Goal: Information Seeking & Learning: Learn about a topic

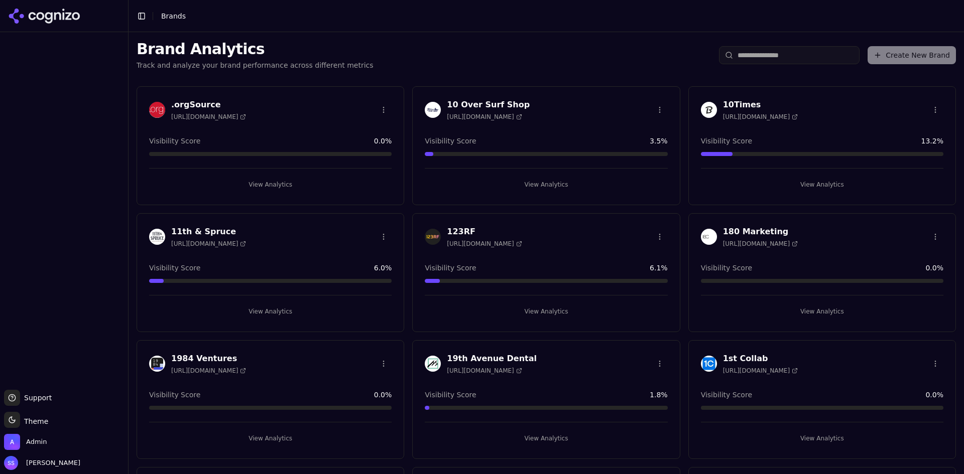
click at [262, 186] on button "View Analytics" at bounding box center [270, 185] width 242 height 16
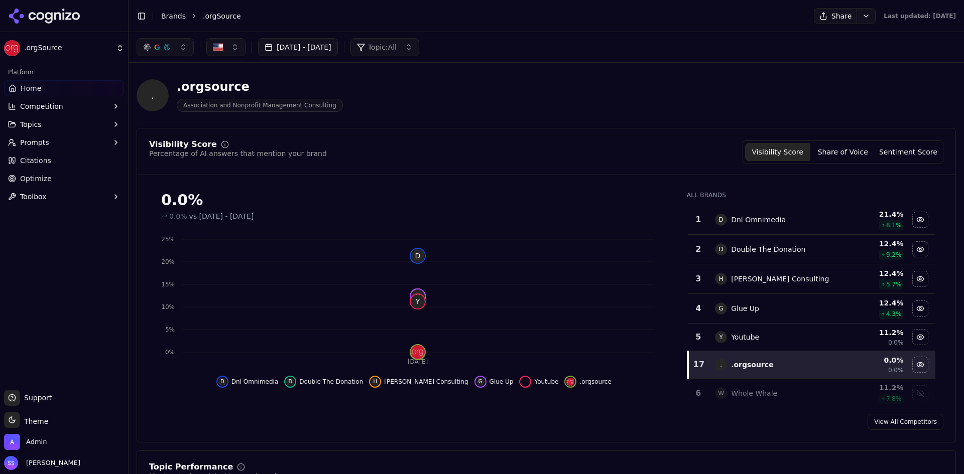
click at [114, 310] on div "Platform Home Competition Topics Prompts Citations Optimize Toolbox" at bounding box center [64, 223] width 128 height 326
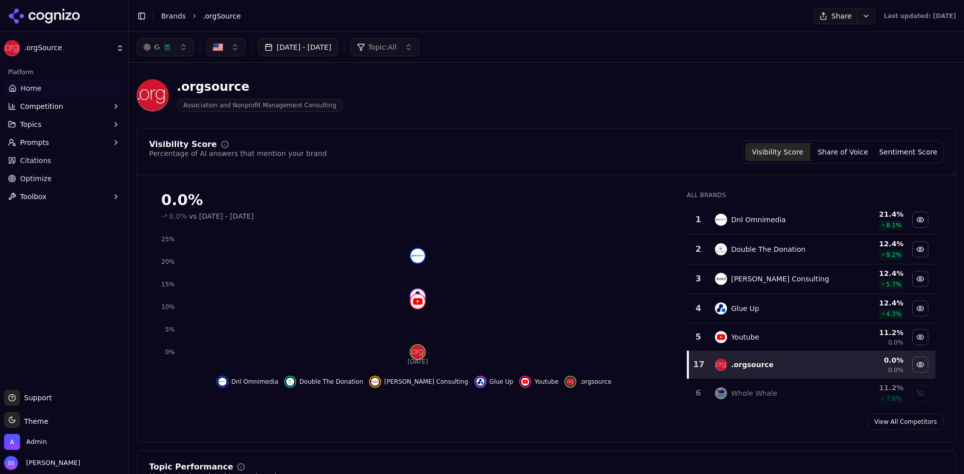
click at [72, 104] on button "Competition" at bounding box center [64, 106] width 120 height 16
click at [62, 121] on span "Metrics" at bounding box center [64, 122] width 87 height 10
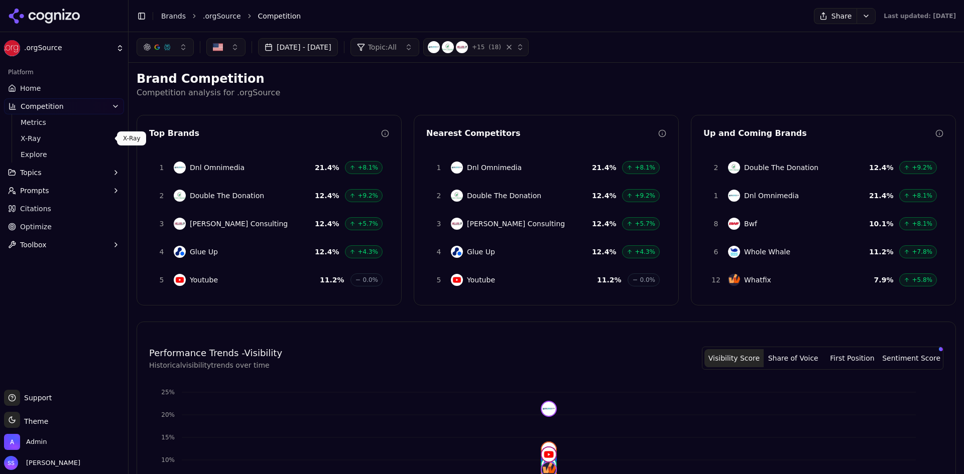
click at [54, 134] on span "X-Ray" at bounding box center [64, 138] width 87 height 10
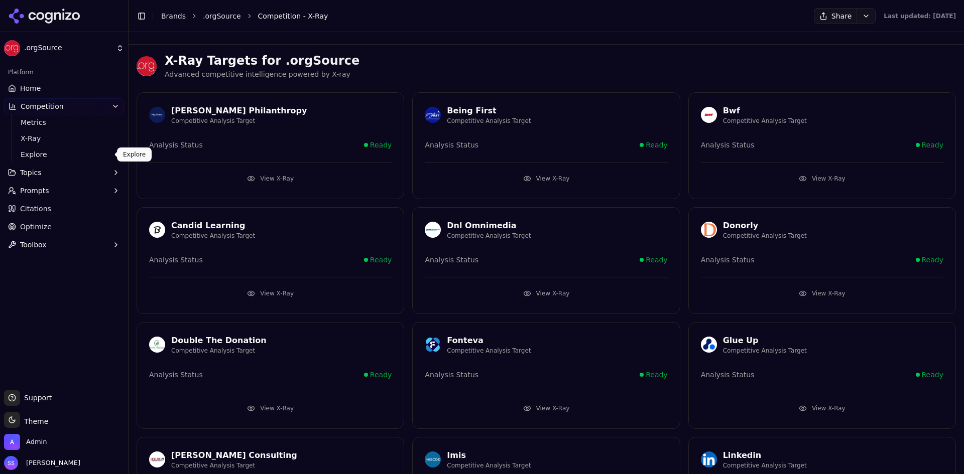
click at [54, 150] on span "Explore" at bounding box center [64, 155] width 87 height 10
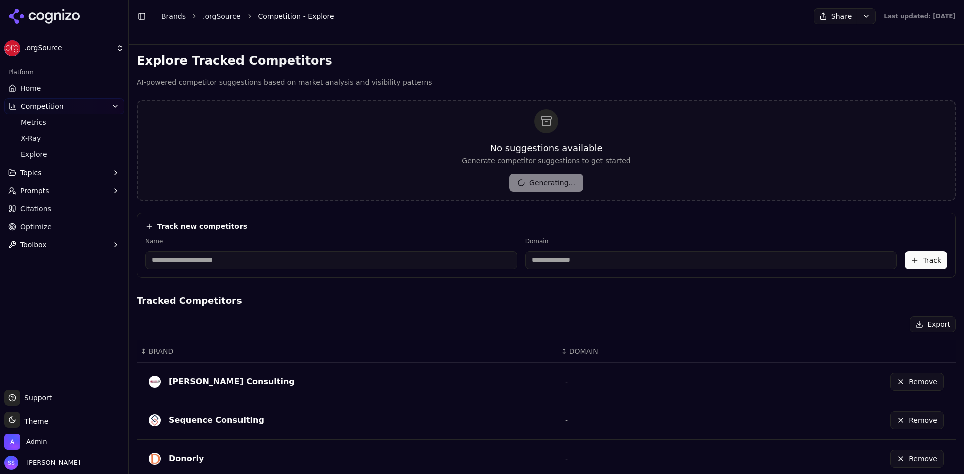
click at [53, 170] on button "Topics" at bounding box center [64, 173] width 120 height 16
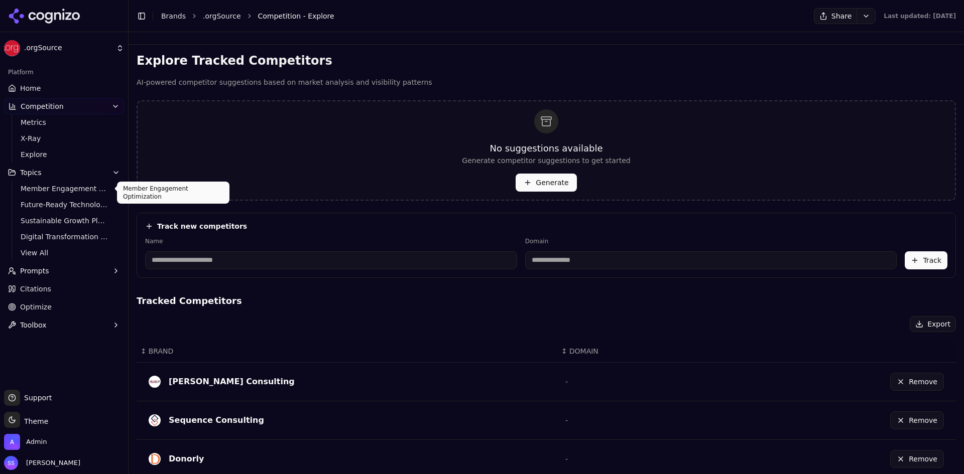
click at [58, 189] on span "Member Engagement Optimization" at bounding box center [64, 189] width 87 height 10
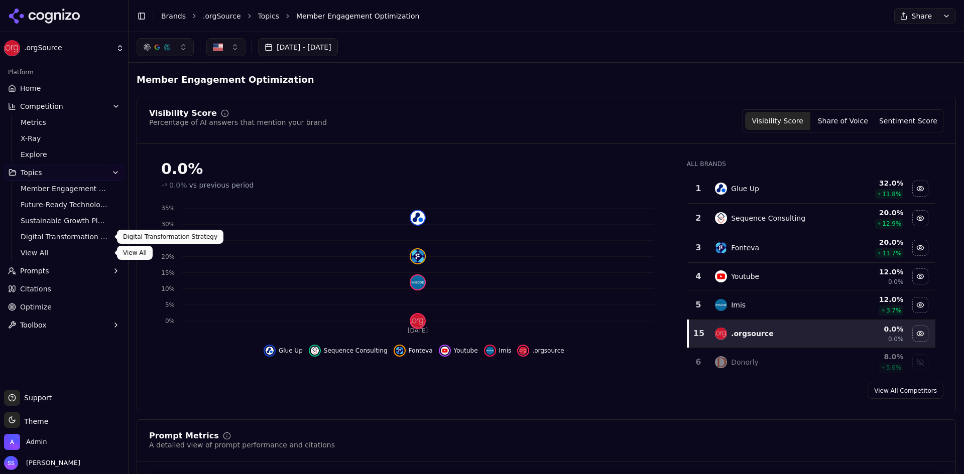
click at [66, 238] on span "Digital Transformation Strategy" at bounding box center [64, 237] width 87 height 10
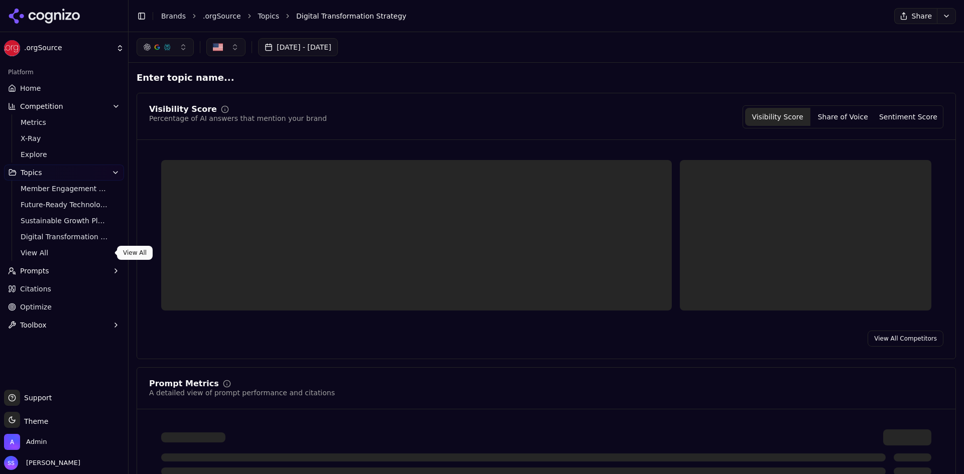
click at [36, 253] on span "View All" at bounding box center [64, 253] width 87 height 10
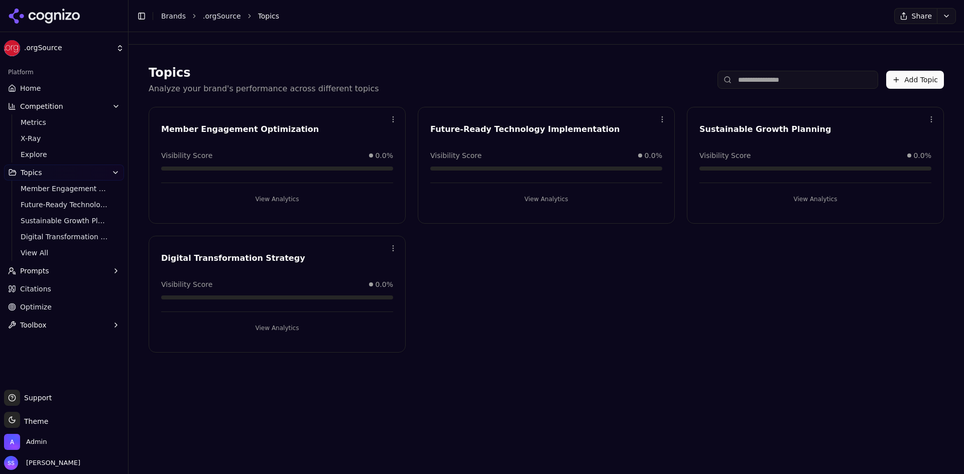
click at [37, 266] on span "Prompts" at bounding box center [34, 271] width 29 height 10
click at [44, 284] on span "Active" at bounding box center [64, 287] width 87 height 10
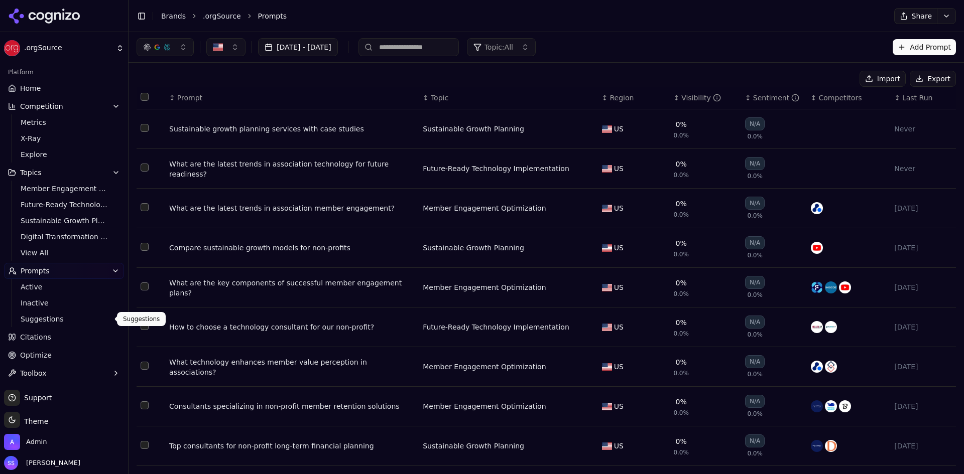
click at [44, 324] on span "Suggestions" at bounding box center [64, 319] width 87 height 10
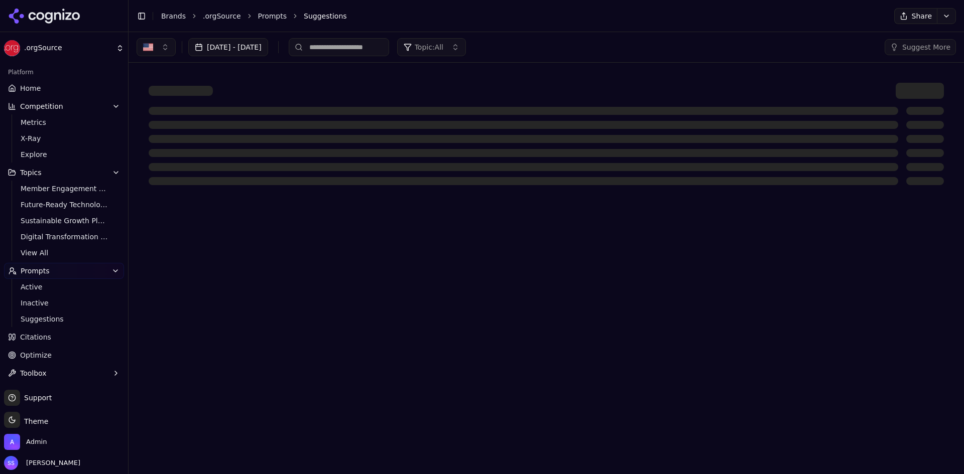
click at [42, 340] on span "Citations" at bounding box center [35, 337] width 31 height 10
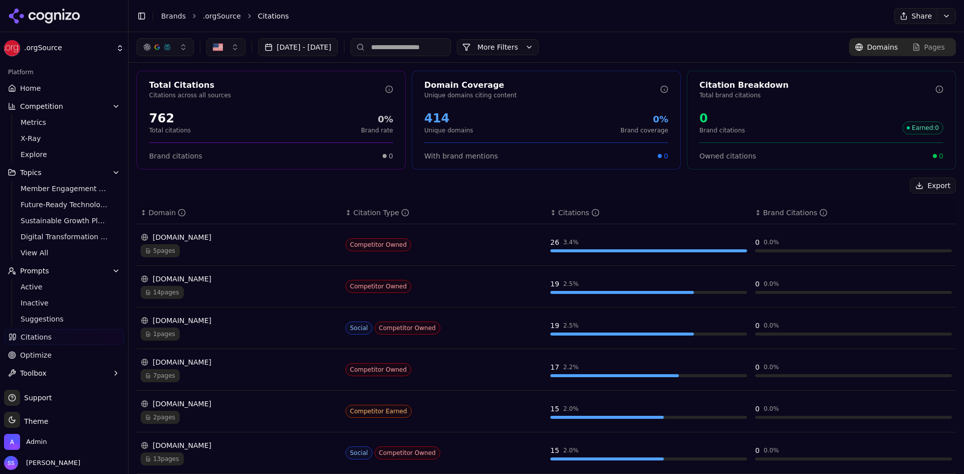
click at [41, 351] on span "Optimize" at bounding box center [36, 355] width 32 height 10
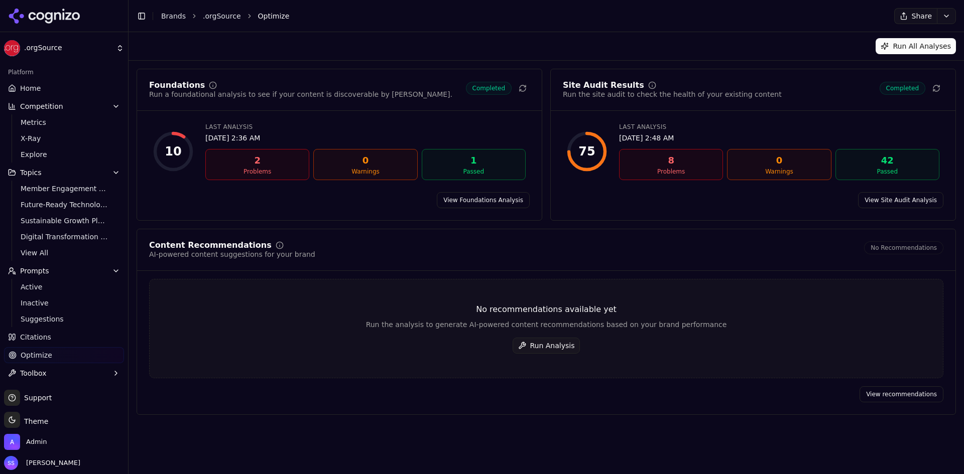
click at [42, 372] on span "Toolbox" at bounding box center [33, 373] width 27 height 10
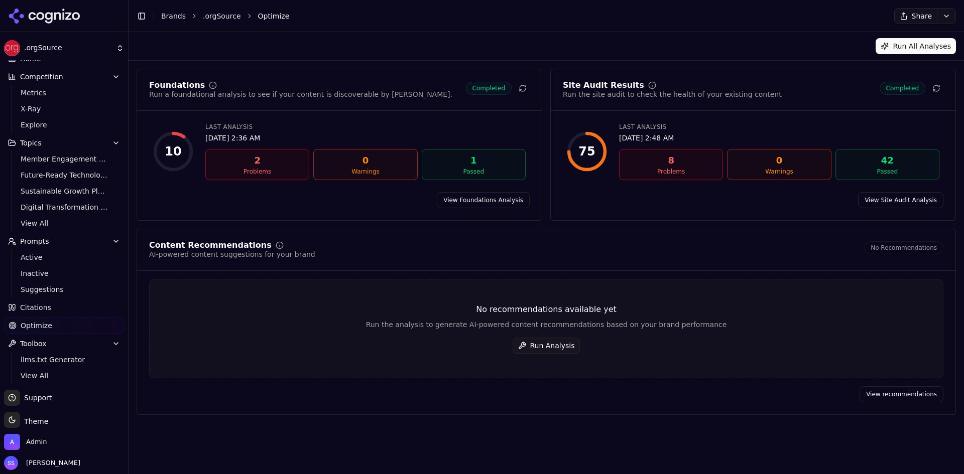
scroll to position [32, 0]
click at [46, 358] on span "llms.txt Generator" at bounding box center [64, 358] width 87 height 10
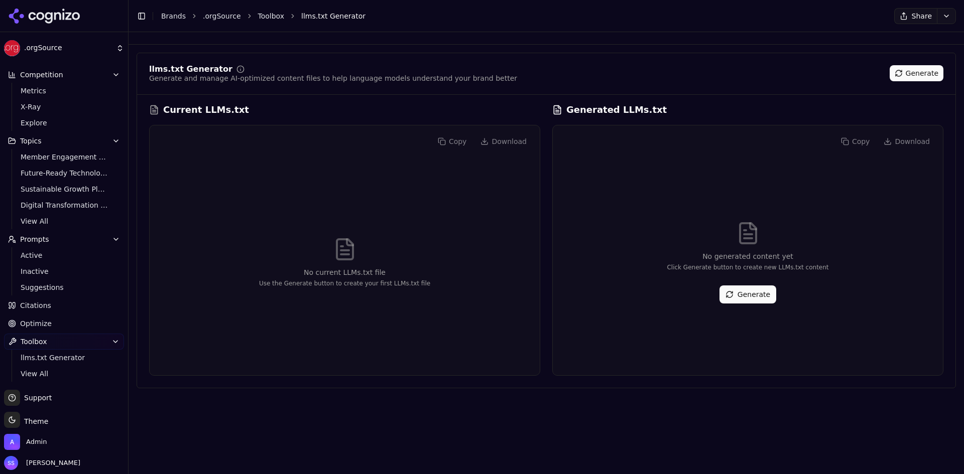
click at [60, 17] on icon at bounding box center [57, 16] width 7 height 8
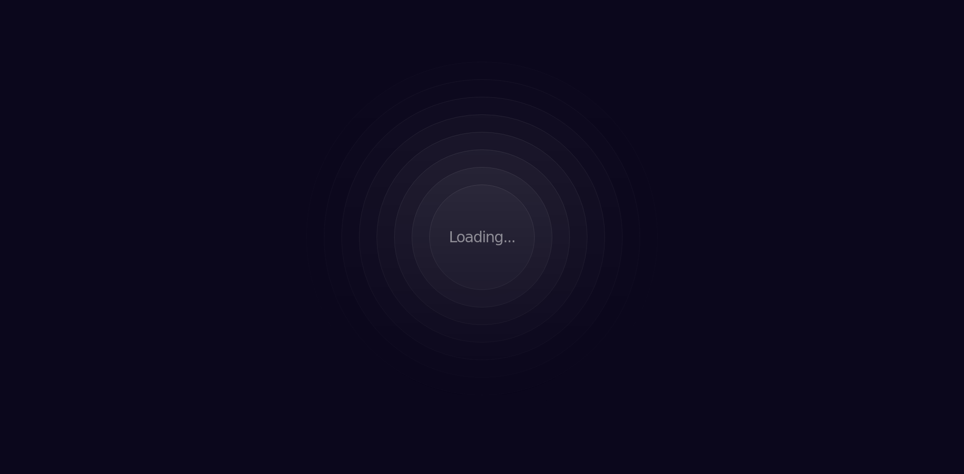
click at [122, 83] on div "Loading..." at bounding box center [482, 237] width 964 height 474
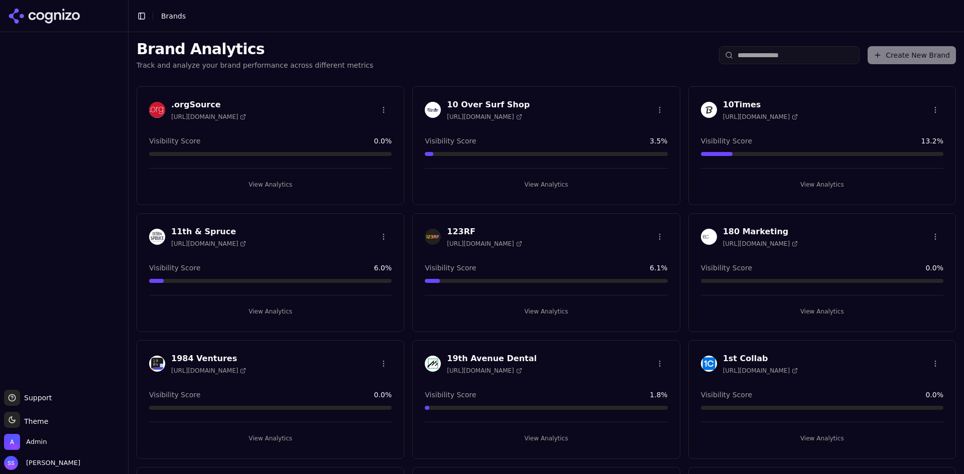
click at [279, 184] on button "View Analytics" at bounding box center [270, 185] width 242 height 16
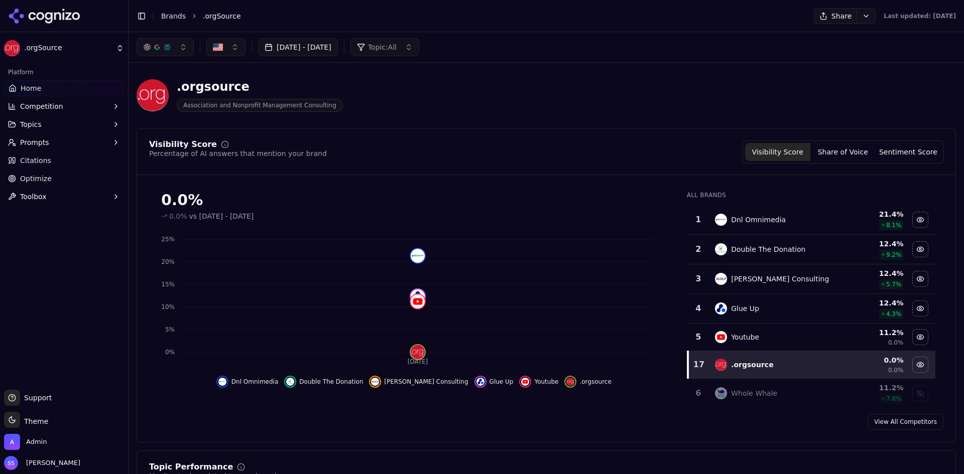
click at [46, 16] on icon at bounding box center [49, 18] width 8 height 12
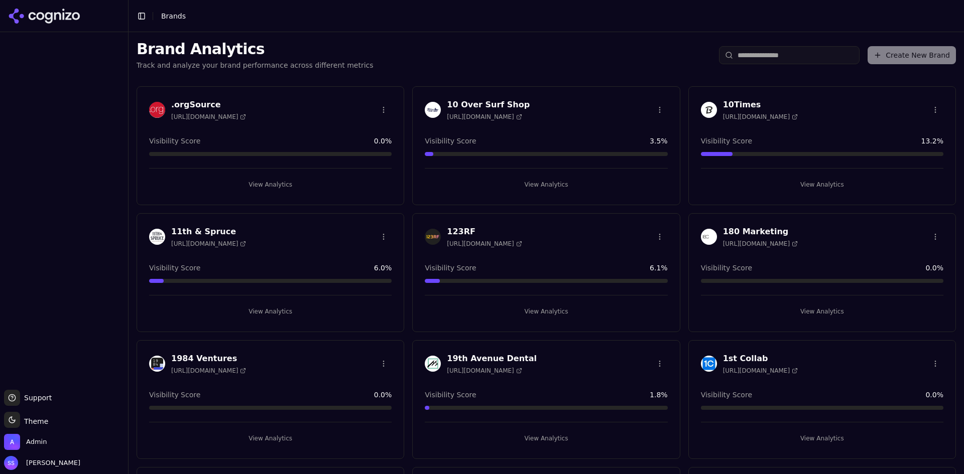
click at [274, 188] on button "View Analytics" at bounding box center [270, 185] width 242 height 16
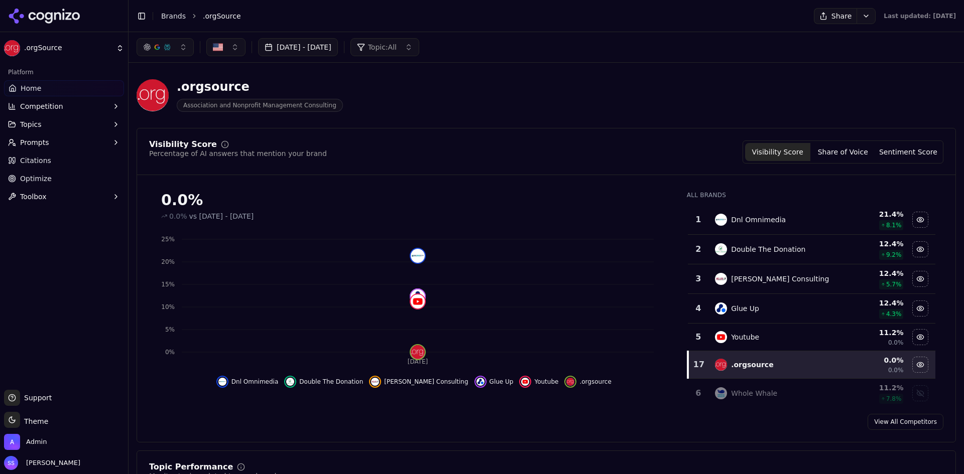
click at [35, 89] on span "Home" at bounding box center [31, 88] width 21 height 10
click at [82, 264] on div "Platform Home Competition Topics Prompts Citations Optimize Toolbox" at bounding box center [64, 223] width 128 height 326
click at [83, 193] on button "Toolbox" at bounding box center [64, 197] width 120 height 16
click at [59, 100] on button "Competition" at bounding box center [64, 106] width 120 height 16
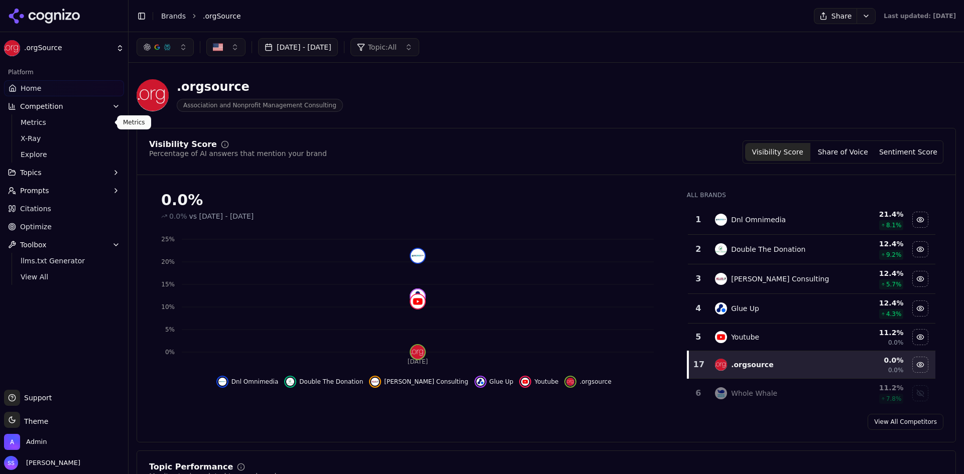
click at [36, 119] on span "Metrics" at bounding box center [64, 122] width 87 height 10
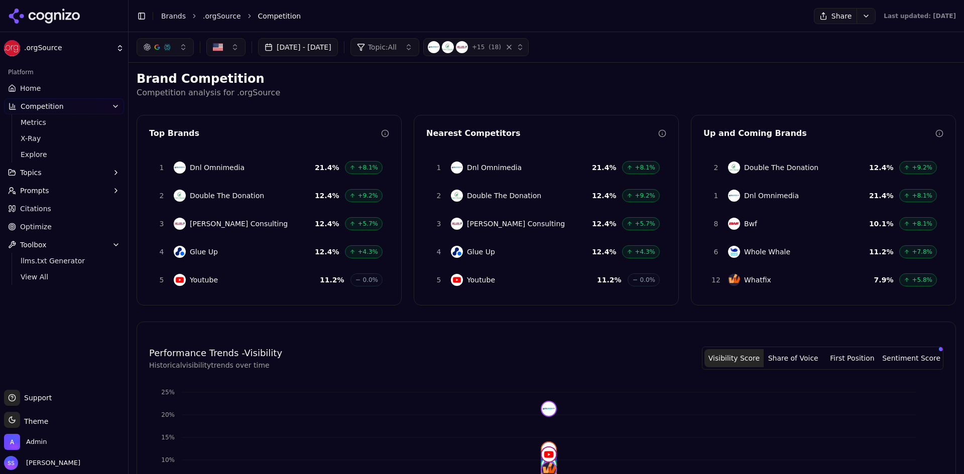
click at [34, 92] on span "Home" at bounding box center [30, 88] width 21 height 10
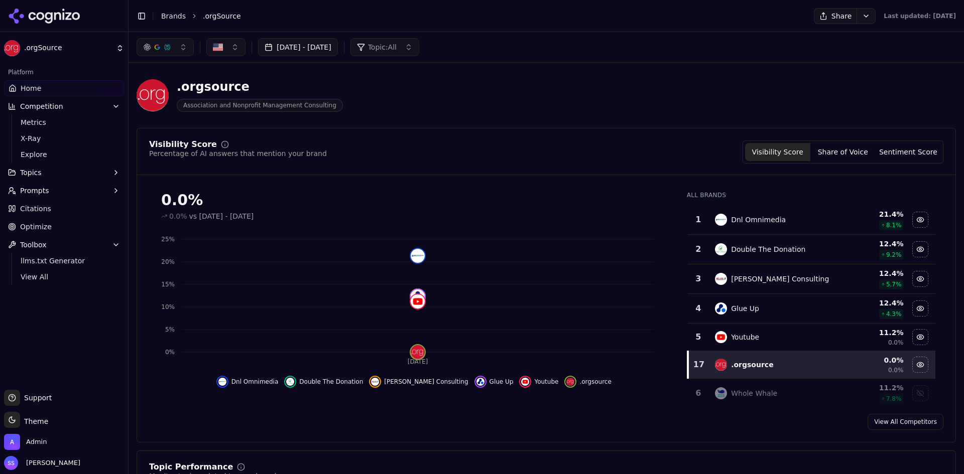
click at [42, 141] on span "X-Ray" at bounding box center [64, 138] width 87 height 10
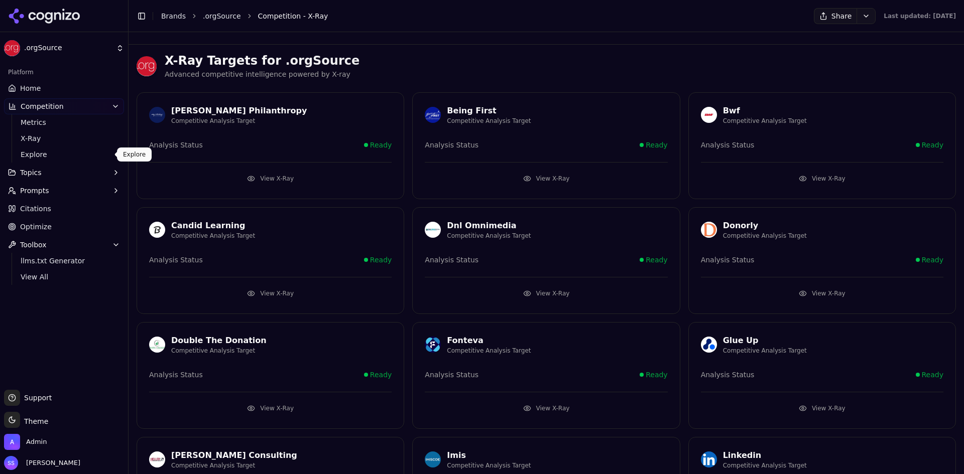
click at [41, 152] on span "Explore" at bounding box center [64, 155] width 87 height 10
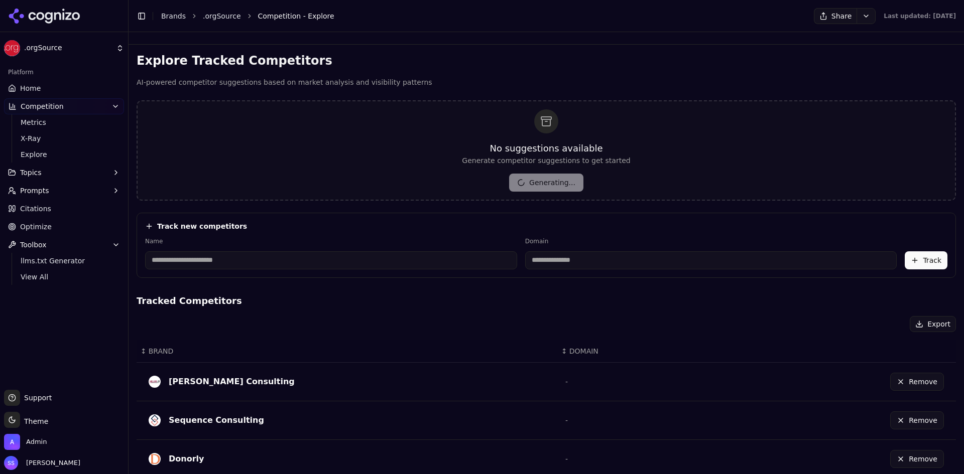
click at [38, 171] on span "Topics" at bounding box center [31, 173] width 22 height 10
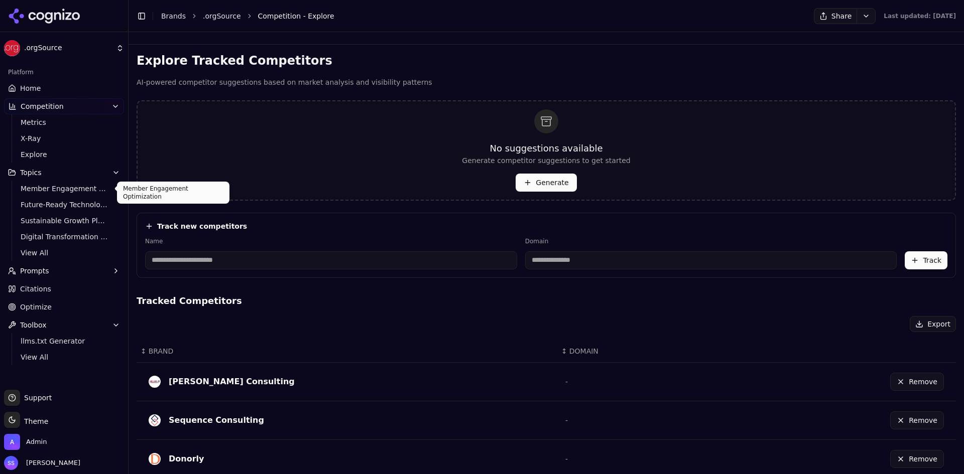
click at [40, 189] on span "Member Engagement Optimization" at bounding box center [64, 189] width 87 height 10
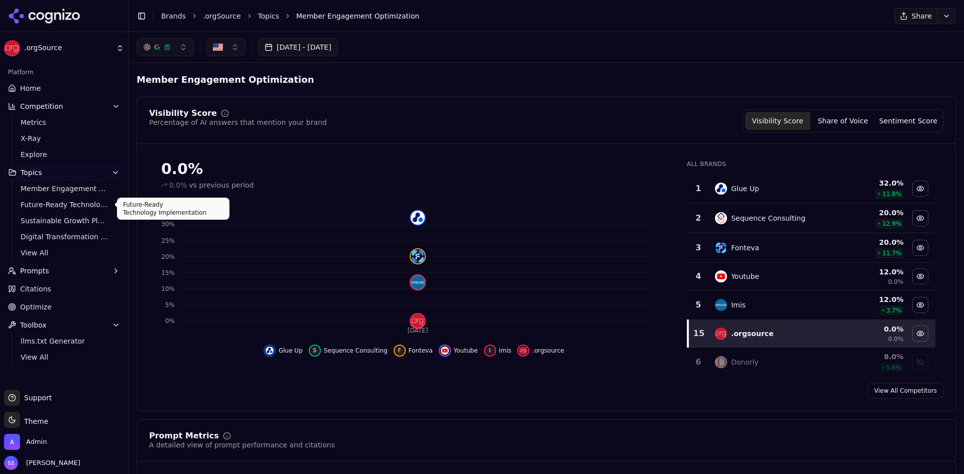
click at [42, 201] on span "Future-Ready Technology Implementation" at bounding box center [64, 205] width 87 height 10
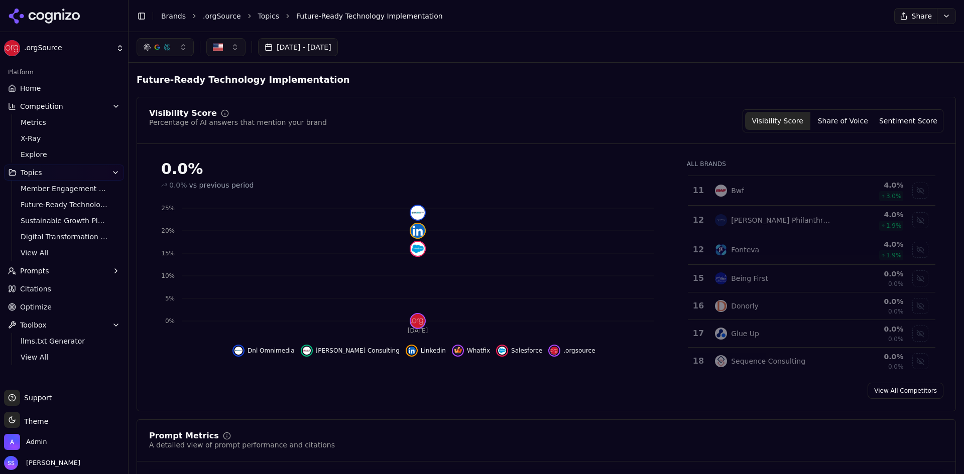
scroll to position [316, 0]
click at [57, 184] on span "Member Engagement Optimization" at bounding box center [64, 189] width 87 height 10
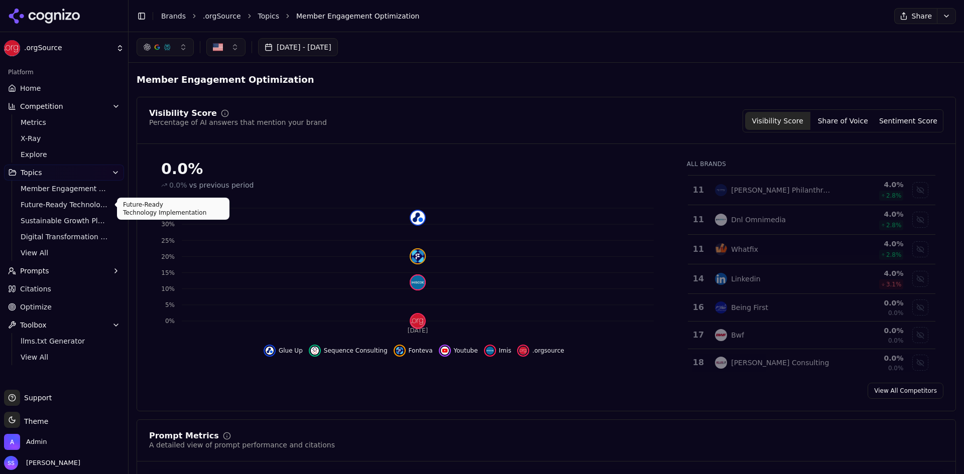
click at [56, 205] on span "Future-Ready Technology Implementation" at bounding box center [64, 205] width 87 height 10
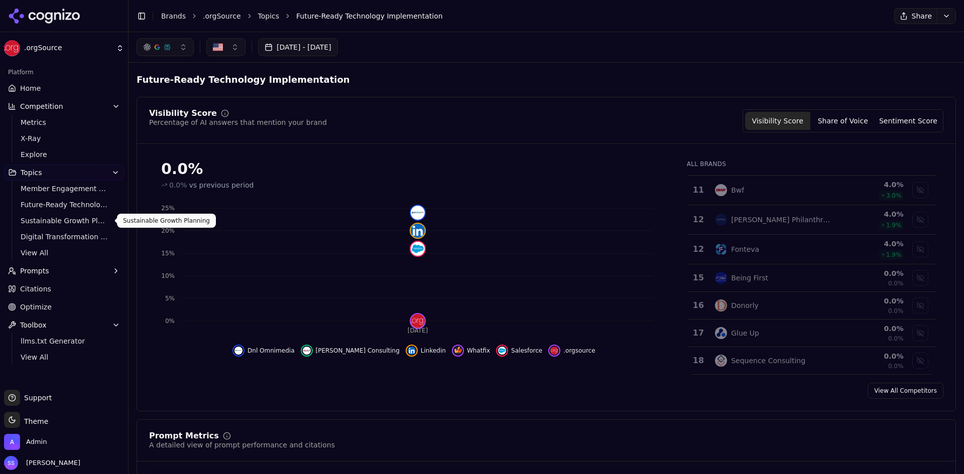
click at [59, 220] on span "Sustainable Growth Planning" at bounding box center [64, 221] width 87 height 10
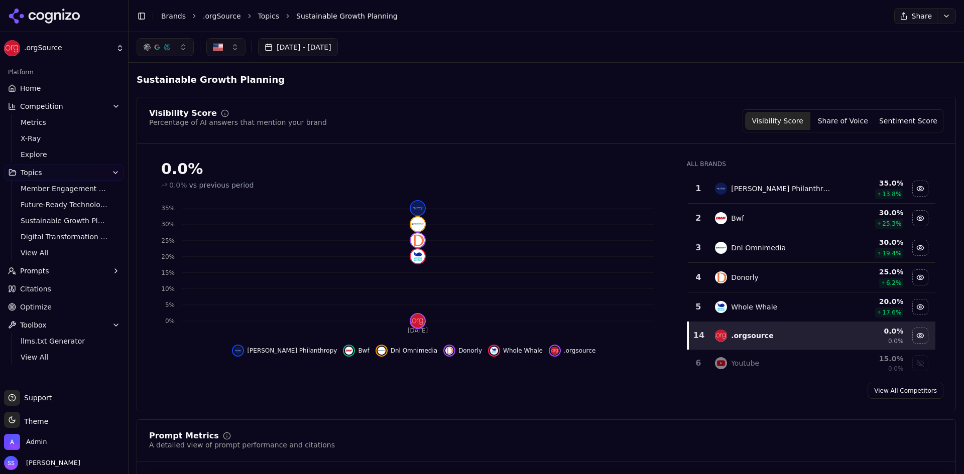
click at [114, 322] on icon "button" at bounding box center [116, 325] width 8 height 8
click at [32, 136] on span "X-Ray" at bounding box center [64, 138] width 87 height 10
